Goal: Task Accomplishment & Management: Manage account settings

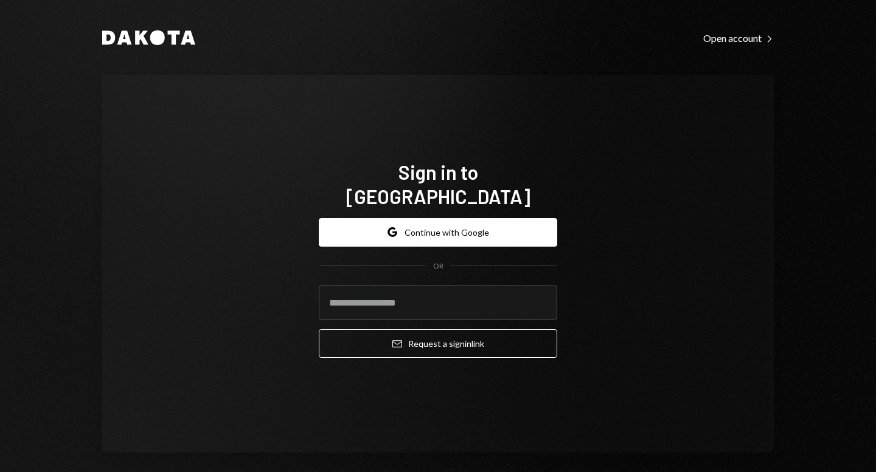
click at [0, 472] on com-1password-button at bounding box center [0, 472] width 0 height 0
type input "**********"
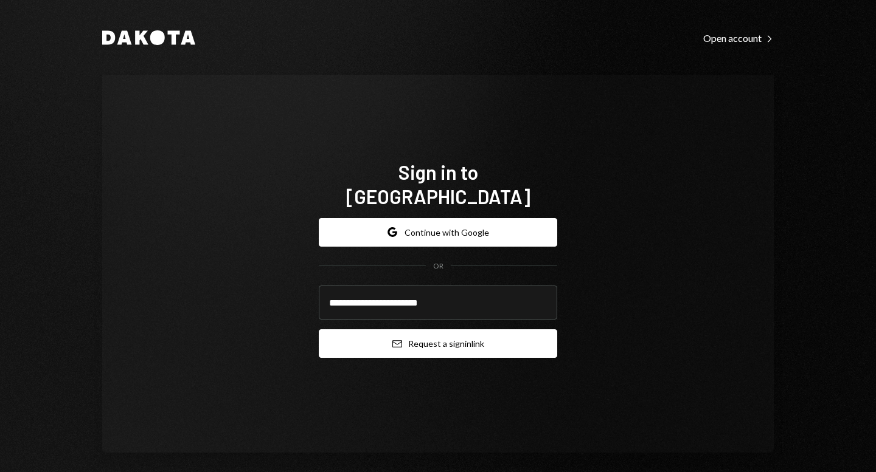
click at [463, 336] on button "Email Request a sign in link" at bounding box center [438, 344] width 238 height 29
